Goal: Task Accomplishment & Management: Manage account settings

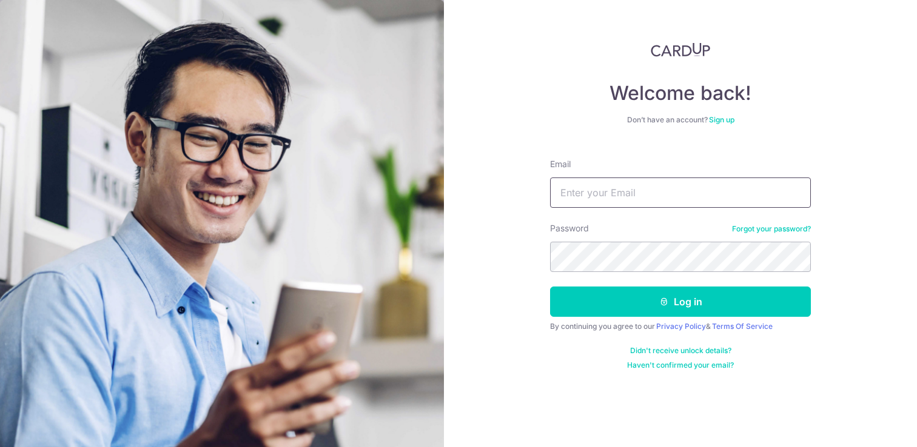
click at [587, 195] on input "Email" at bounding box center [680, 193] width 261 height 30
type input "[EMAIL_ADDRESS][DOMAIN_NAME]"
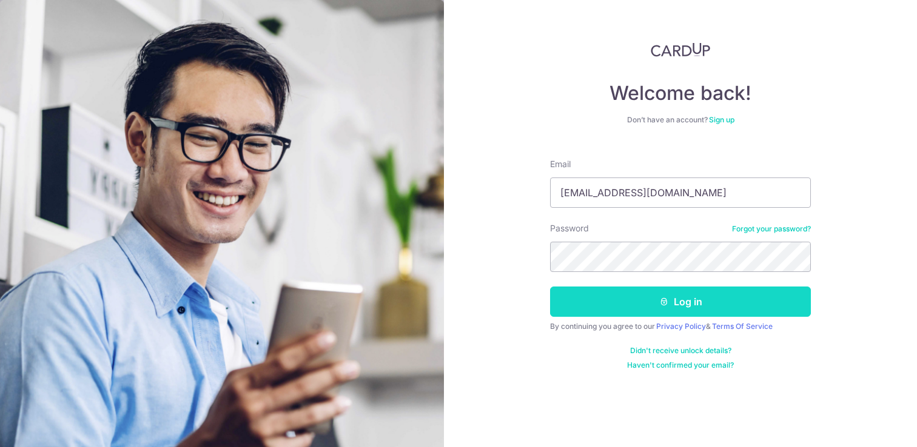
click at [624, 316] on button "Log in" at bounding box center [680, 302] width 261 height 30
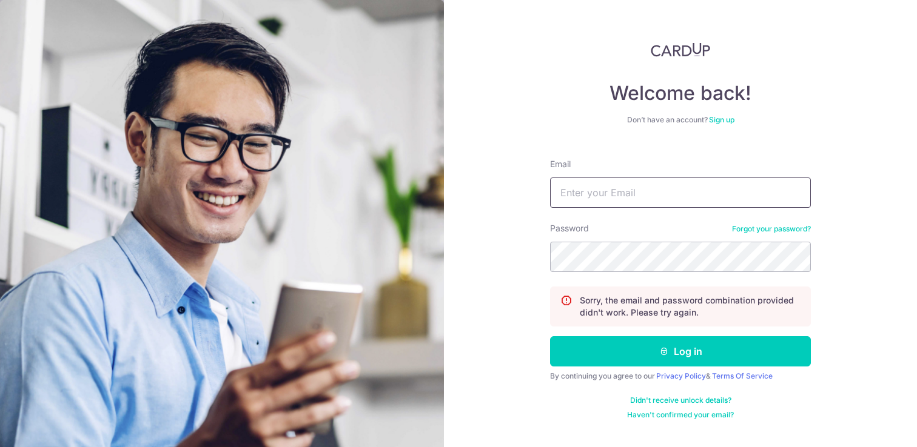
click at [647, 185] on input "Email" at bounding box center [680, 193] width 261 height 30
type input "[EMAIL_ADDRESS][DOMAIN_NAME]"
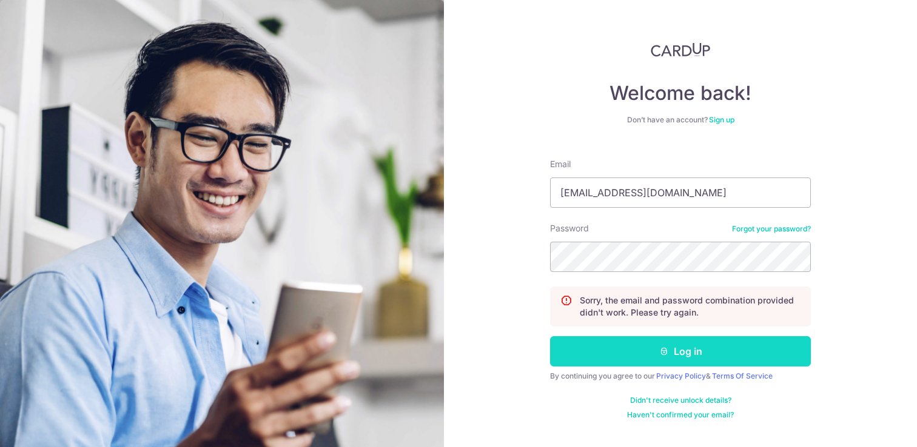
click at [698, 341] on button "Log in" at bounding box center [680, 351] width 261 height 30
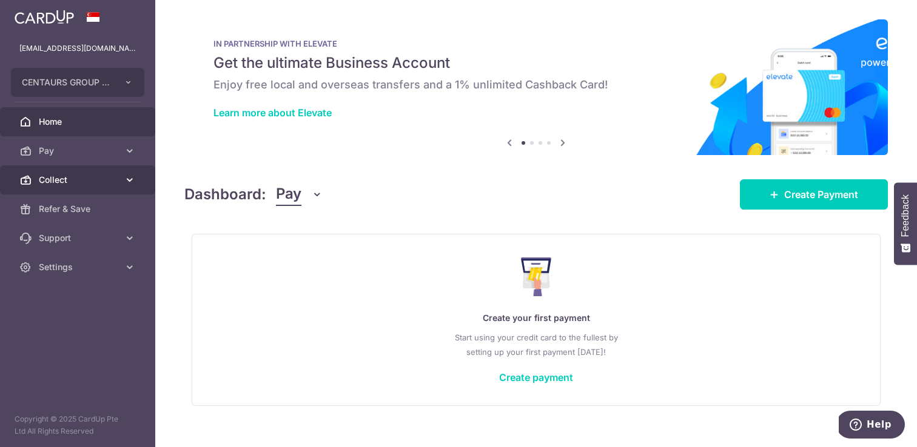
click at [125, 176] on icon at bounding box center [130, 180] width 12 height 12
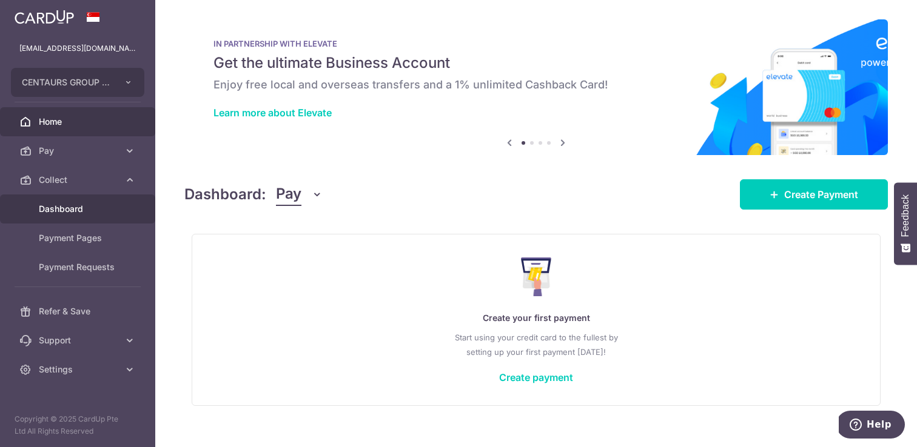
click at [78, 205] on span "Dashboard" at bounding box center [79, 209] width 80 height 12
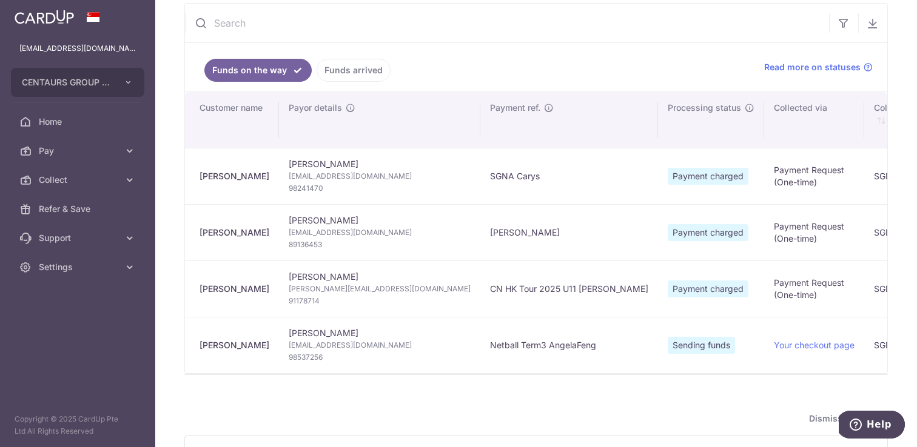
click at [364, 70] on link "Funds arrived" at bounding box center [353, 70] width 74 height 23
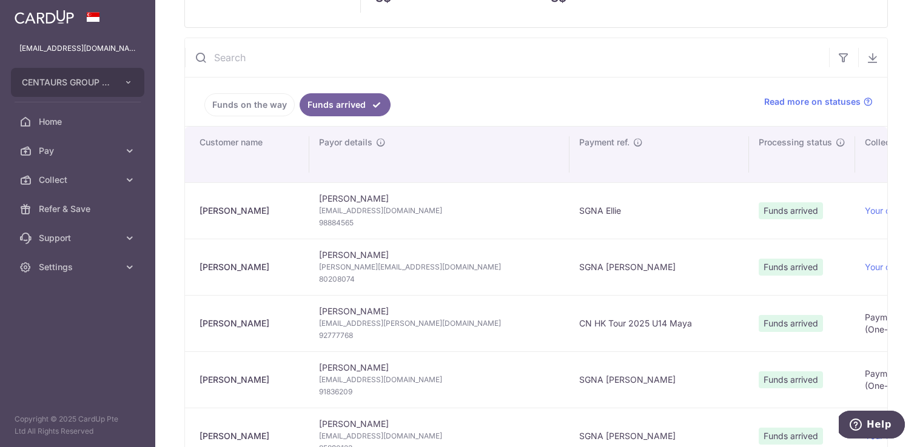
type input "October 2025"
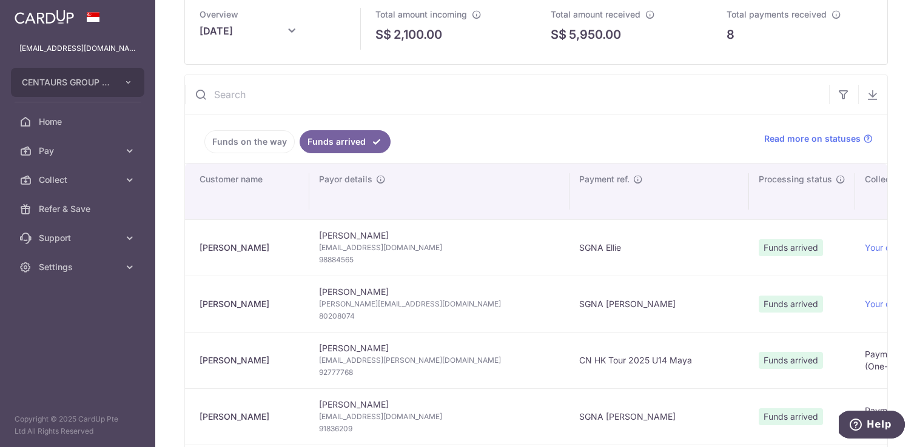
scroll to position [43, 0]
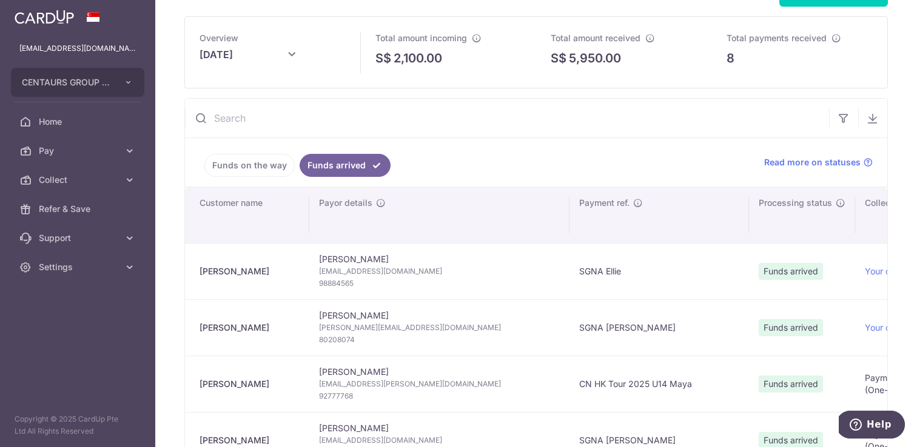
click at [253, 166] on link "Funds on the way" at bounding box center [249, 165] width 90 height 23
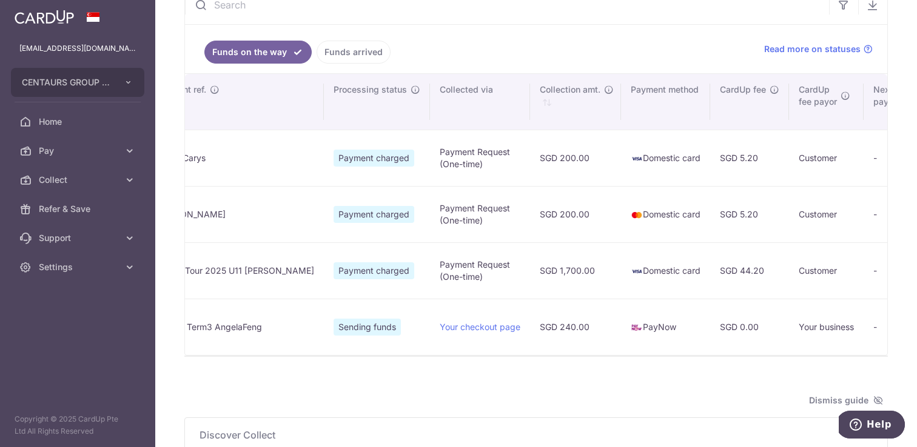
scroll to position [0, 0]
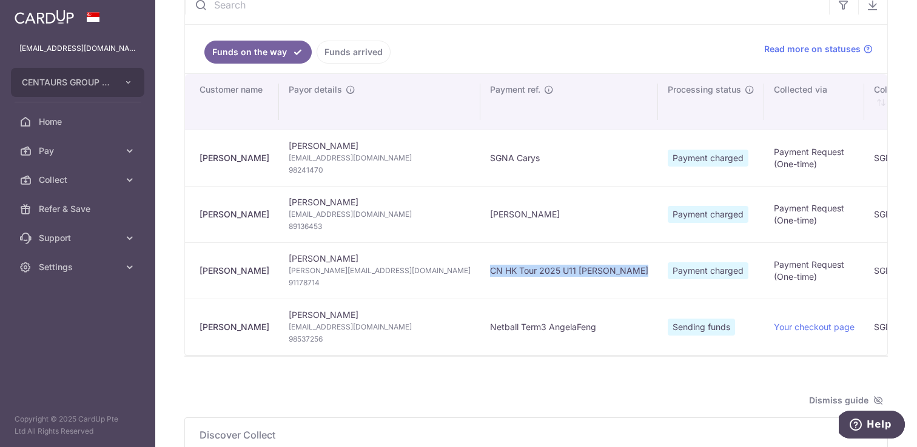
drag, startPoint x: 393, startPoint y: 273, endPoint x: 526, endPoint y: 266, distance: 133.6
copy tr "CN HK Tour 2025 U11 Isabella"
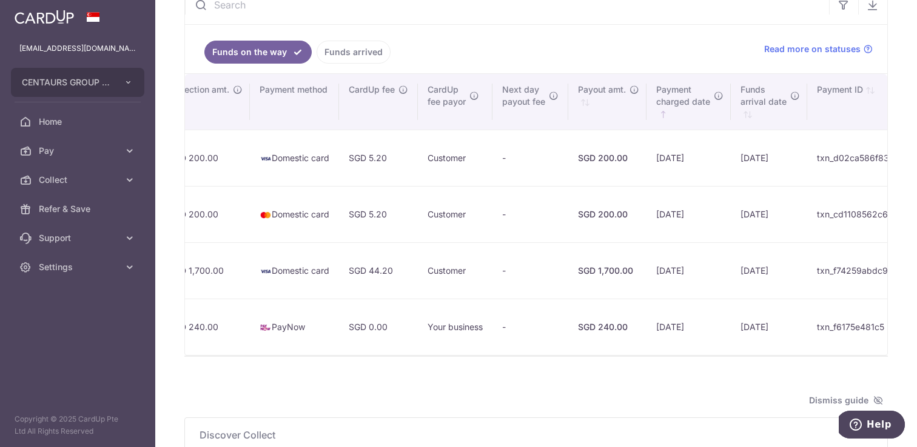
scroll to position [0, 713]
